Goal: Information Seeking & Learning: Learn about a topic

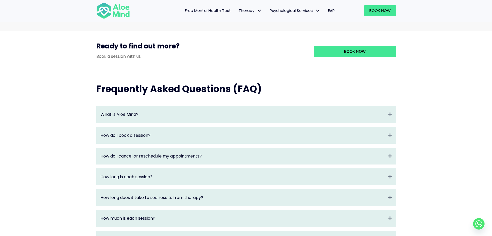
scroll to position [491, 0]
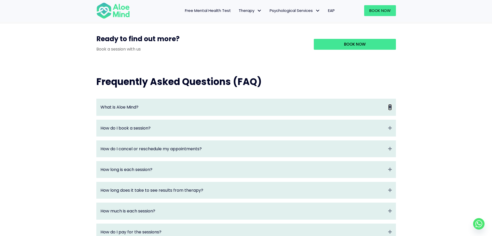
click at [391, 110] on icon "Expand" at bounding box center [391, 107] width 4 height 6
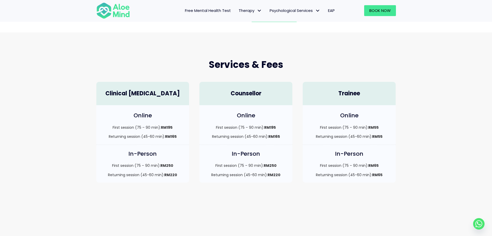
scroll to position [0, 0]
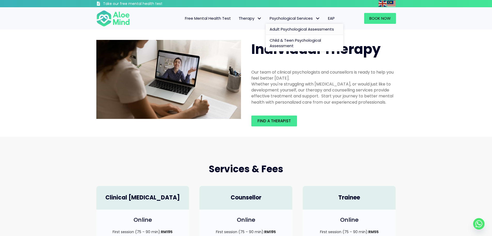
click at [307, 28] on span "Adult Psychological Assessments" at bounding box center [302, 28] width 64 height 5
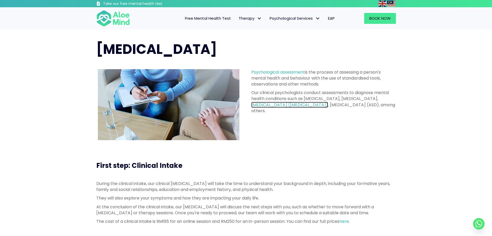
click at [325, 105] on link "attention deficit hyperactivity disorder (ADHD)" at bounding box center [290, 105] width 77 height 6
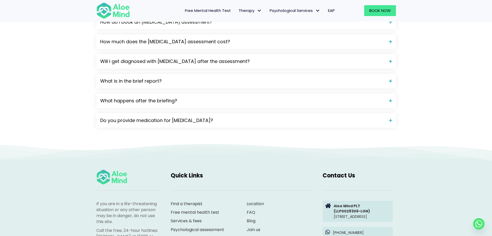
scroll to position [646, 0]
